Goal: Information Seeking & Learning: Learn about a topic

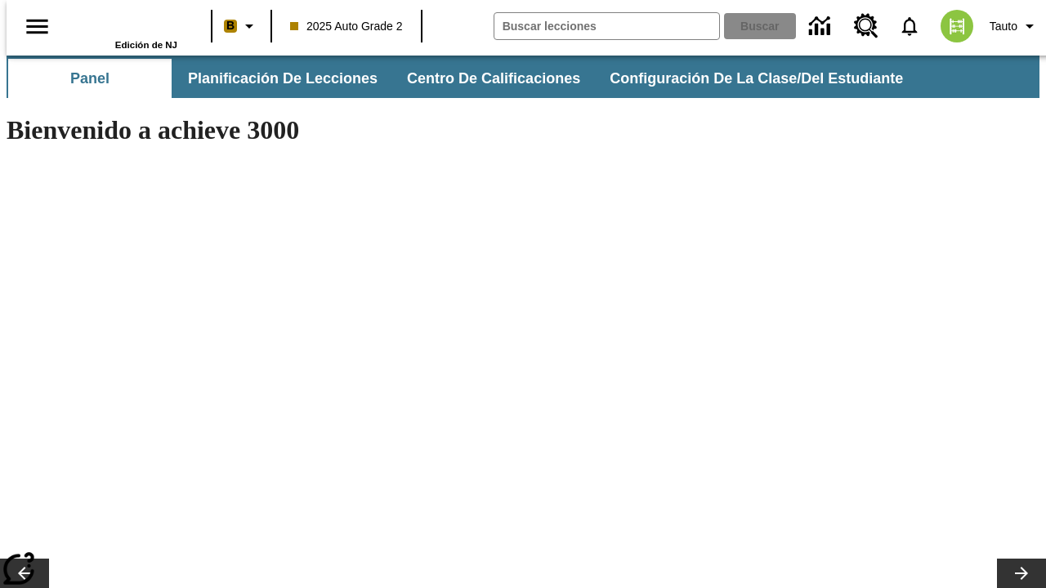
type input "-1"
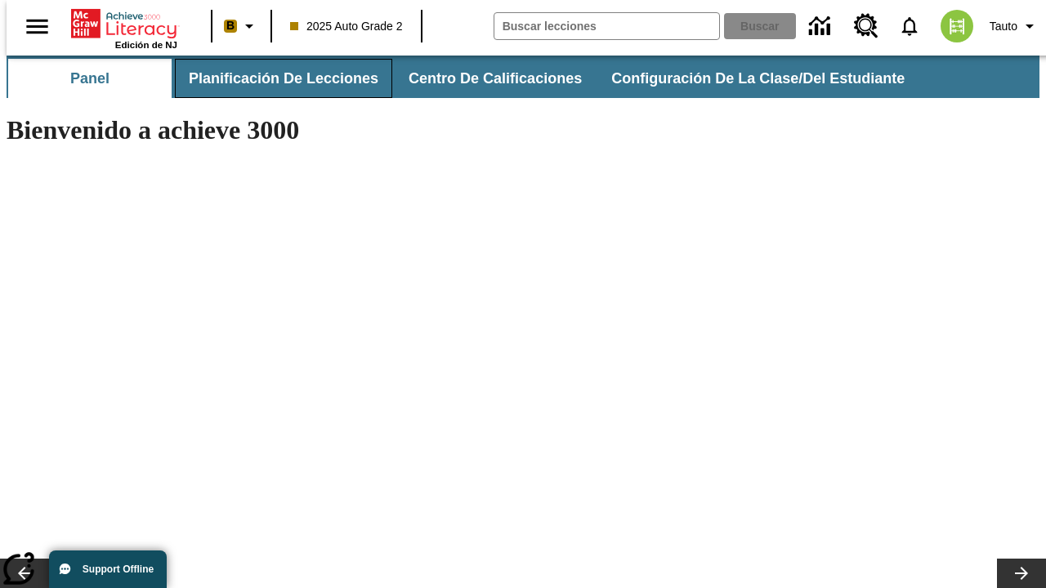
click at [274, 78] on button "Planificación de lecciones" at bounding box center [283, 78] width 217 height 39
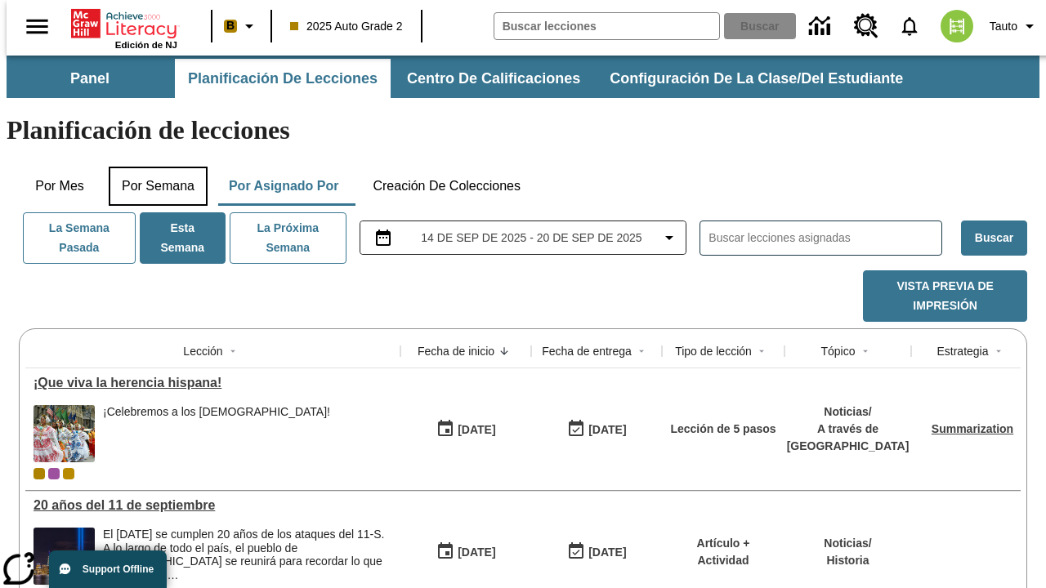
click at [153, 167] on button "Por semana" at bounding box center [158, 186] width 99 height 39
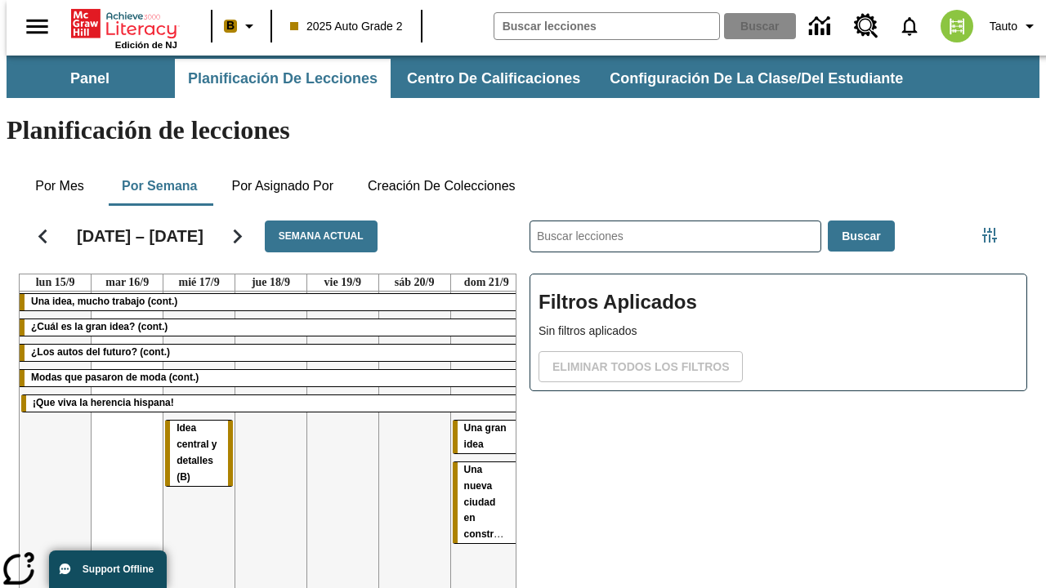
click at [480, 406] on tr "Una idea, mucho trabajo (cont.) ¿Cuál es la gran idea? (cont.) ¿Los autos del f…" at bounding box center [271, 468] width 502 height 352
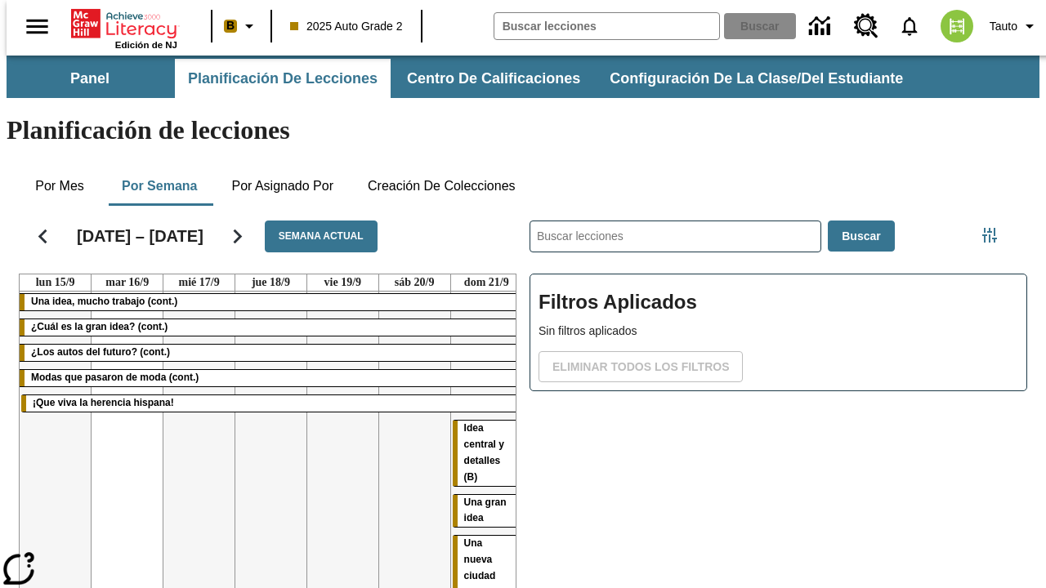
click at [467, 422] on span "Idea central y detalles (B)" at bounding box center [484, 452] width 40 height 60
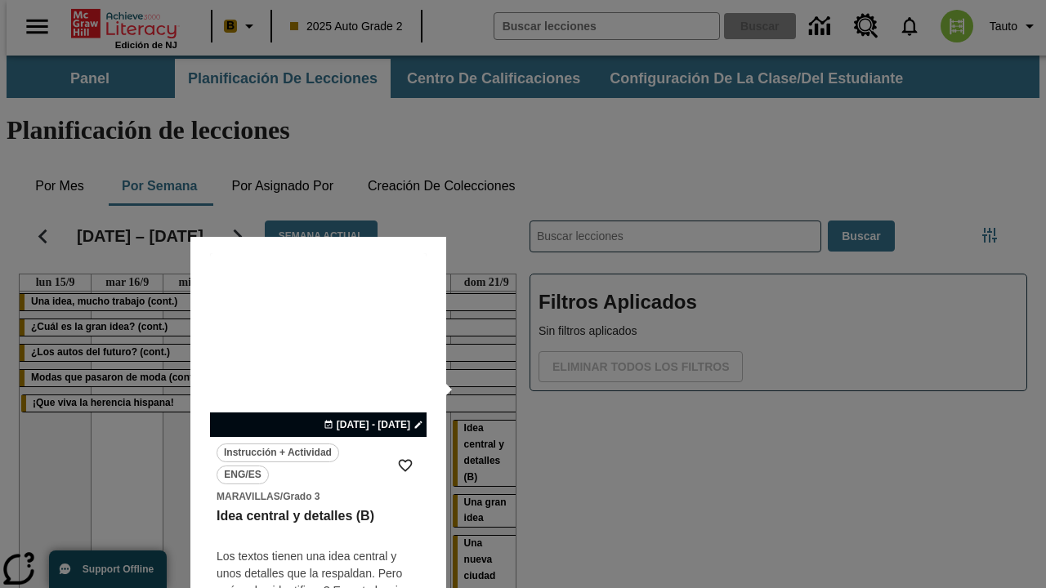
scroll to position [102, 0]
